Goal: Transaction & Acquisition: Purchase product/service

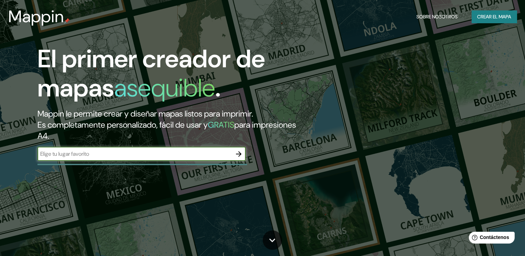
click at [161, 156] on input "text" at bounding box center [134, 154] width 194 height 8
type input "México"
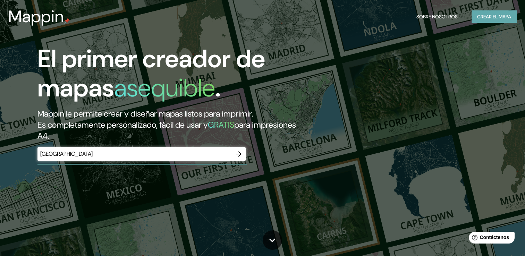
click at [488, 13] on font "Crear el mapa" at bounding box center [494, 16] width 34 height 9
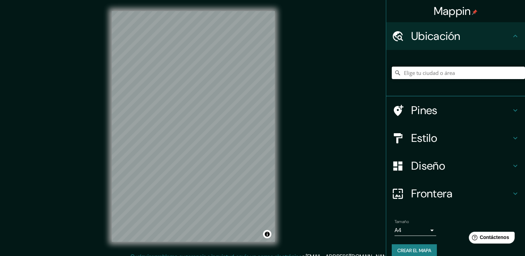
click at [450, 74] on input "Elige tu ciudad o área" at bounding box center [458, 73] width 133 height 12
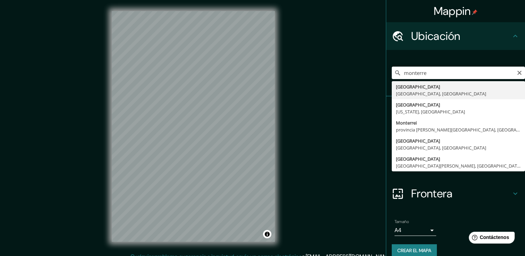
type input "[GEOGRAPHIC_DATA], [GEOGRAPHIC_DATA], [GEOGRAPHIC_DATA]"
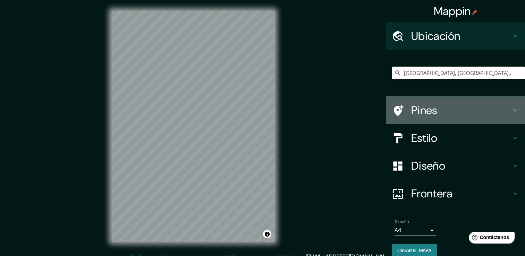
click at [511, 110] on icon at bounding box center [515, 110] width 8 height 8
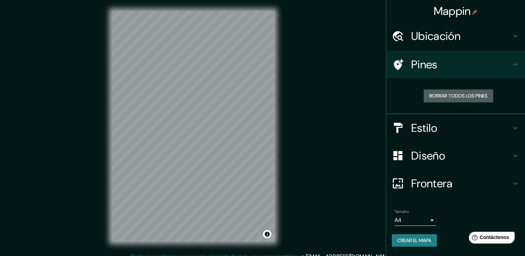
click at [492, 98] on button "Borrar todos los pines" at bounding box center [457, 95] width 69 height 13
click at [476, 95] on font "Borrar todos los pines" at bounding box center [458, 96] width 58 height 9
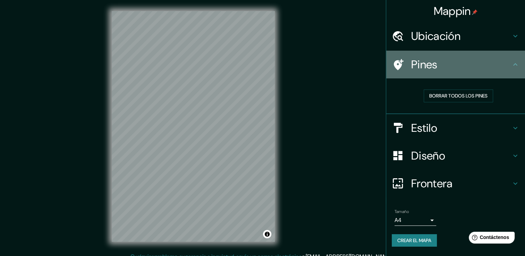
click at [516, 65] on icon at bounding box center [515, 64] width 4 height 2
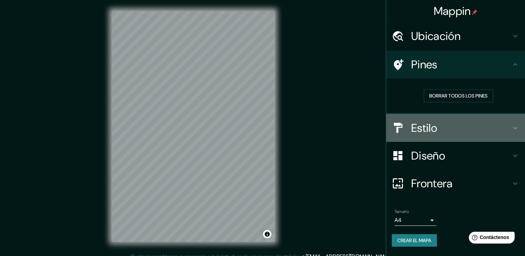
click at [516, 127] on icon at bounding box center [515, 128] width 4 height 2
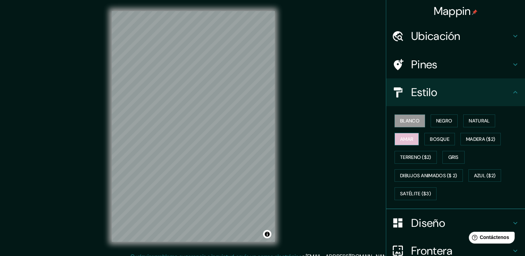
click at [409, 138] on button "Amar" at bounding box center [406, 139] width 24 height 13
click at [430, 140] on font "Bosque" at bounding box center [439, 139] width 19 height 9
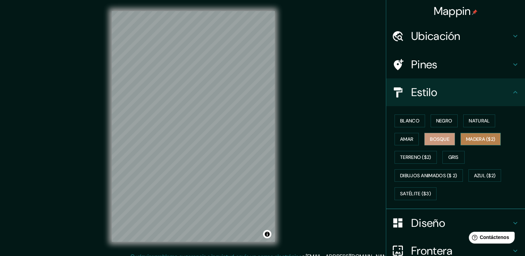
click at [466, 137] on font "Madera ($2)" at bounding box center [480, 139] width 29 height 9
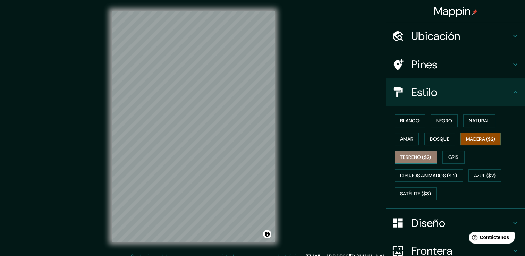
click at [417, 157] on font "Terreno ($2)" at bounding box center [415, 157] width 31 height 9
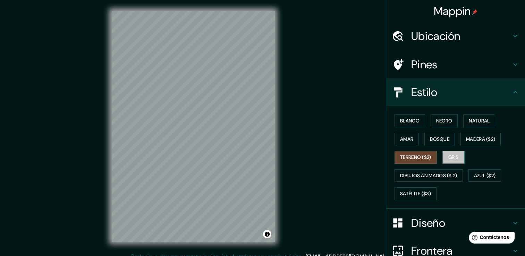
click at [442, 157] on button "Gris" at bounding box center [453, 157] width 22 height 13
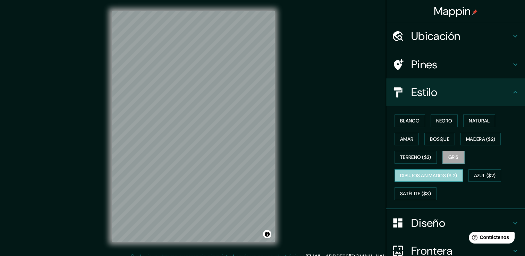
click at [435, 174] on font "Dibujos animados ($ 2)" at bounding box center [428, 175] width 57 height 9
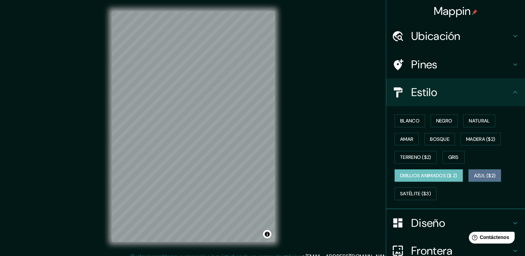
click at [486, 176] on font "Azul ($2)" at bounding box center [485, 175] width 22 height 9
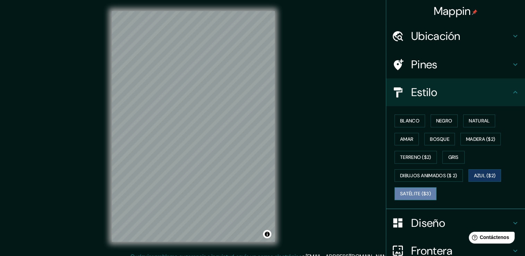
click at [415, 195] on font "Satélite ($3)" at bounding box center [415, 193] width 31 height 9
click at [408, 137] on font "Amar" at bounding box center [406, 139] width 13 height 9
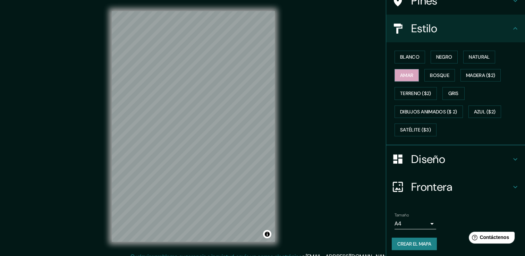
scroll to position [65, 0]
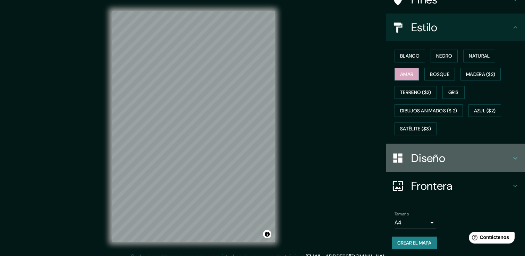
click at [511, 152] on div "Diseño" at bounding box center [455, 158] width 139 height 28
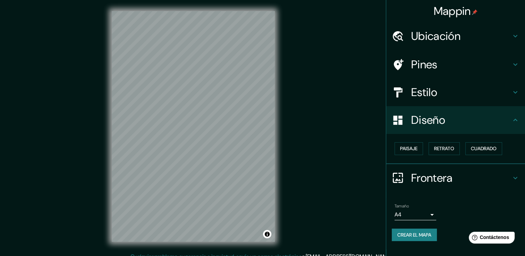
scroll to position [0, 0]
click at [491, 150] on font "Cuadrado" at bounding box center [484, 148] width 26 height 9
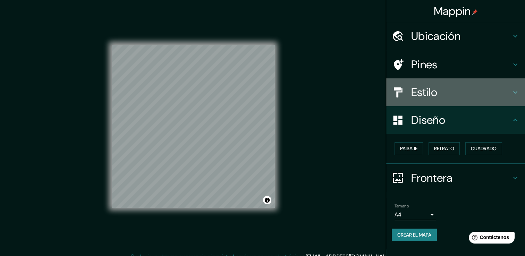
click at [504, 90] on h4 "Estilo" at bounding box center [461, 92] width 100 height 14
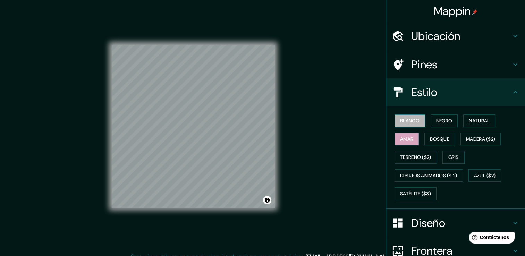
click at [411, 121] on font "Blanco" at bounding box center [409, 121] width 19 height 9
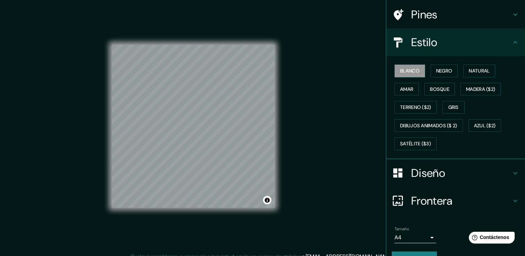
scroll to position [65, 0]
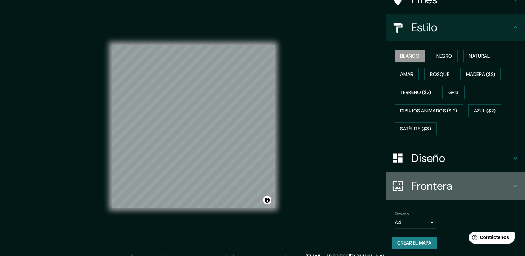
click at [511, 184] on icon at bounding box center [515, 186] width 8 height 8
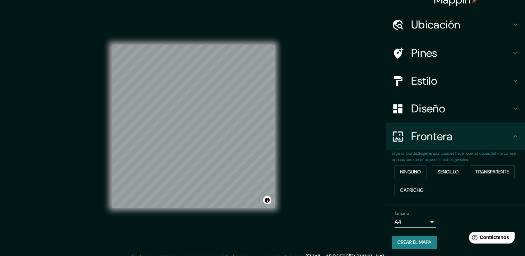
scroll to position [8, 0]
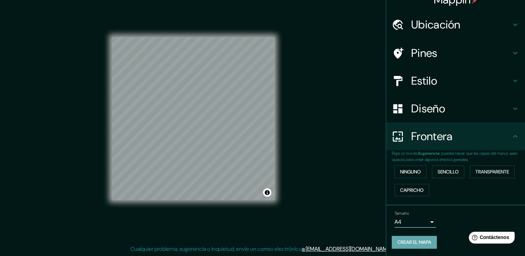
click at [420, 247] on button "Crear el mapa" at bounding box center [414, 242] width 45 height 13
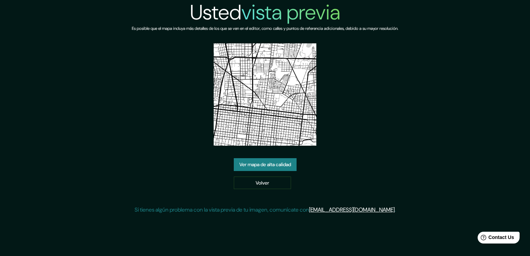
click at [285, 165] on link "Ver mapa de alta calidad" at bounding box center [265, 164] width 63 height 13
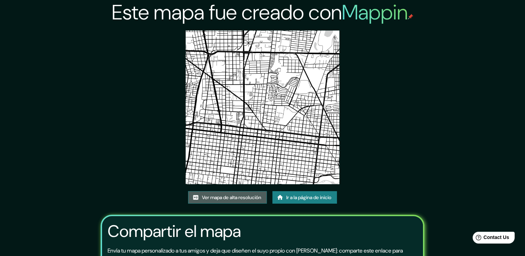
click at [244, 195] on font "Ver mapa de alta resolución" at bounding box center [231, 197] width 59 height 9
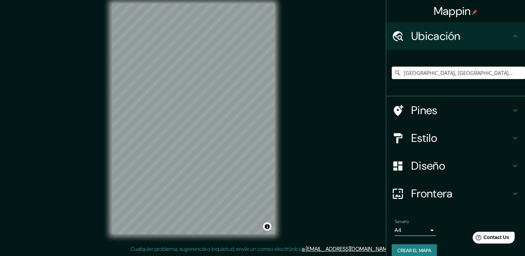
click at [435, 72] on input "[GEOGRAPHIC_DATA], [GEOGRAPHIC_DATA], [GEOGRAPHIC_DATA]" at bounding box center [458, 73] width 133 height 12
click at [487, 77] on input "[GEOGRAPHIC_DATA], [GEOGRAPHIC_DATA], [GEOGRAPHIC_DATA]" at bounding box center [458, 73] width 133 height 12
drag, startPoint x: 487, startPoint y: 77, endPoint x: 392, endPoint y: 82, distance: 95.8
click at [392, 82] on div "[GEOGRAPHIC_DATA], [GEOGRAPHIC_DATA], [GEOGRAPHIC_DATA]" at bounding box center [458, 72] width 133 height 35
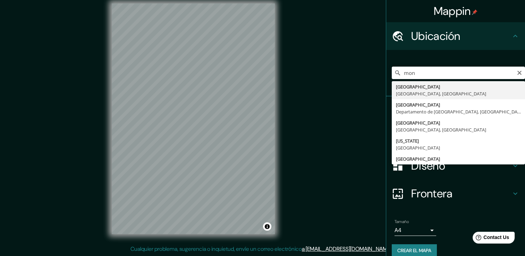
type input "[GEOGRAPHIC_DATA], [GEOGRAPHIC_DATA], [GEOGRAPHIC_DATA]"
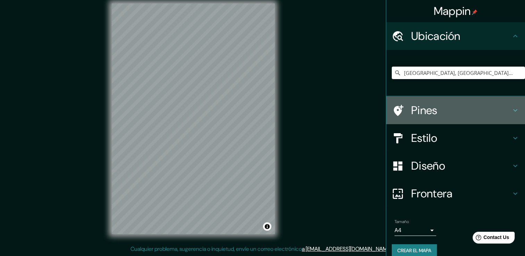
click at [423, 108] on h4 "Pines" at bounding box center [461, 110] width 100 height 14
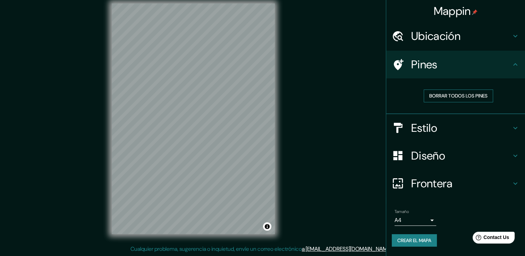
click at [437, 93] on font "Borrar todos los pines" at bounding box center [458, 96] width 58 height 9
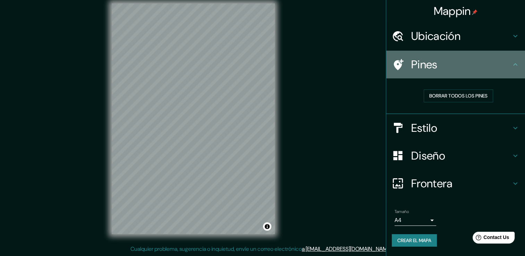
click at [504, 59] on h4 "Pines" at bounding box center [461, 65] width 100 height 14
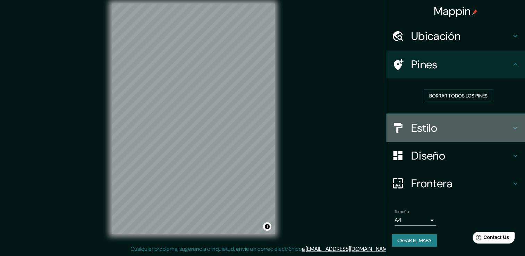
click at [516, 127] on icon at bounding box center [515, 128] width 4 height 2
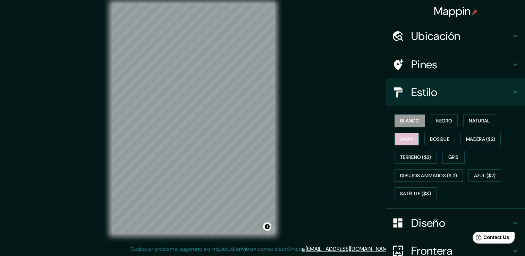
click at [402, 138] on font "Amar" at bounding box center [406, 139] width 13 height 9
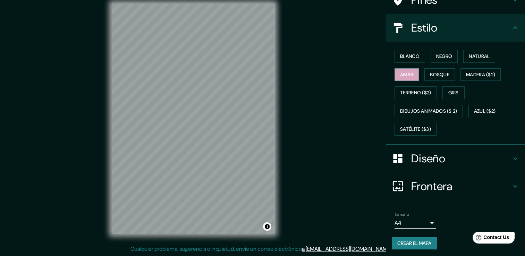
scroll to position [65, 0]
click at [504, 155] on h4 "Diseño" at bounding box center [461, 158] width 100 height 14
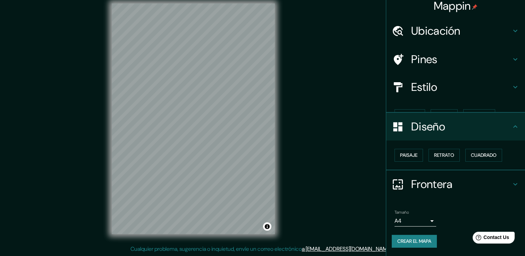
scroll to position [0, 0]
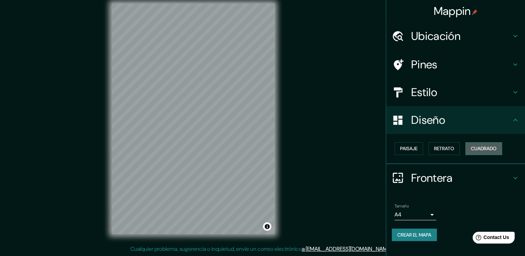
click at [485, 151] on font "Cuadrado" at bounding box center [484, 148] width 26 height 9
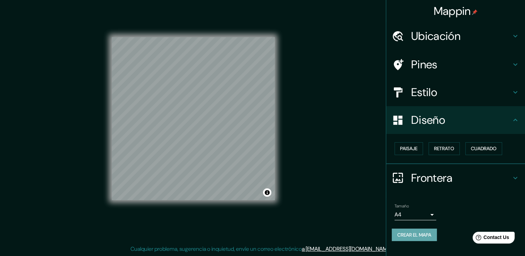
click at [420, 237] on font "Crear el mapa" at bounding box center [414, 235] width 34 height 9
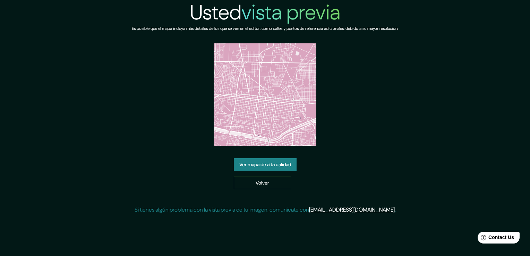
click at [292, 165] on link "Ver mapa de alta calidad" at bounding box center [265, 164] width 63 height 13
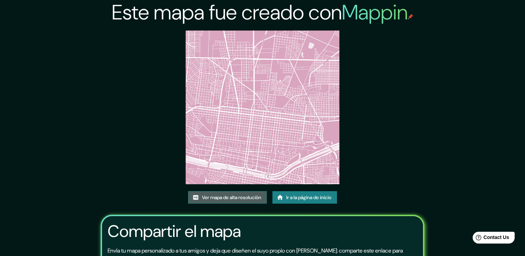
click at [261, 195] on link "Ver mapa de alta resolución" at bounding box center [227, 197] width 79 height 13
